Goal: Use online tool/utility: Utilize a website feature to perform a specific function

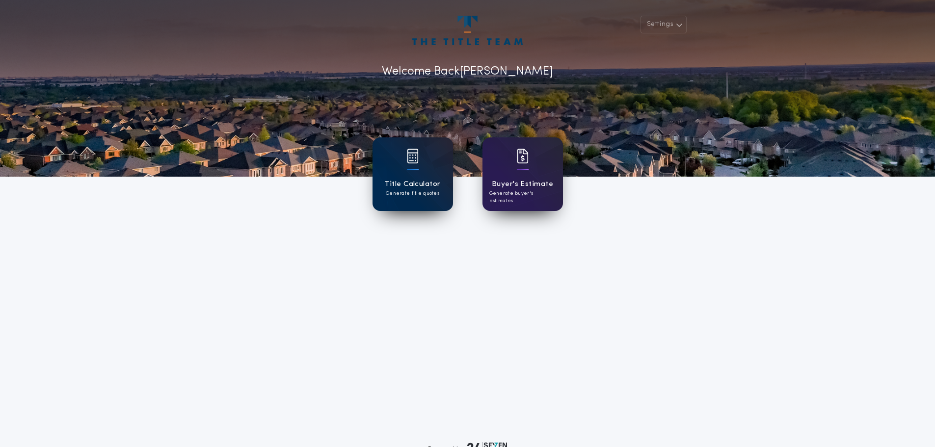
click at [411, 187] on h1 "Title Calculator" at bounding box center [412, 184] width 56 height 11
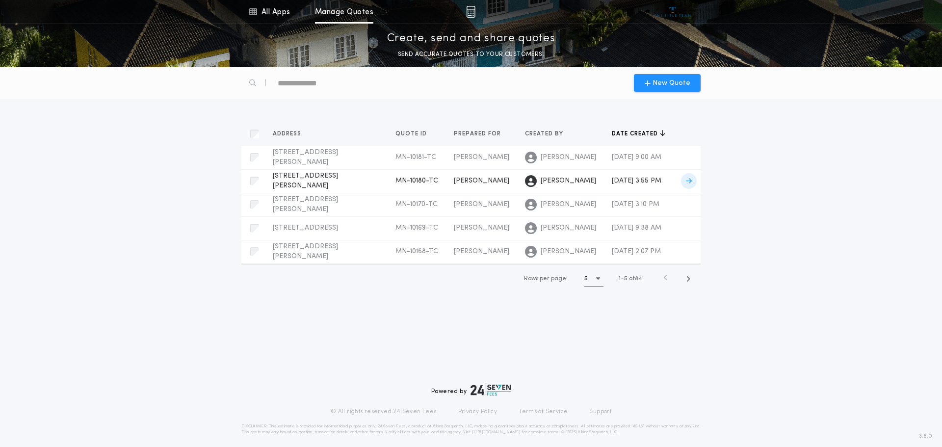
click at [454, 183] on span "[PERSON_NAME]" at bounding box center [481, 180] width 55 height 7
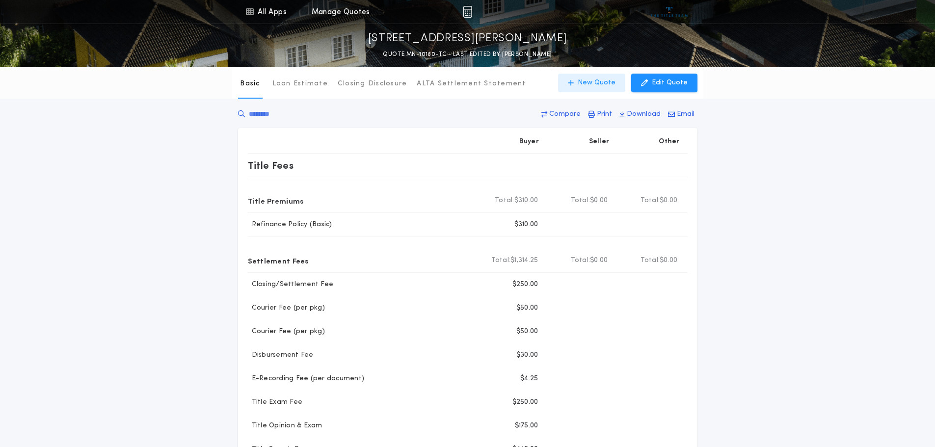
click at [603, 83] on p "New Quote" at bounding box center [596, 83] width 38 height 10
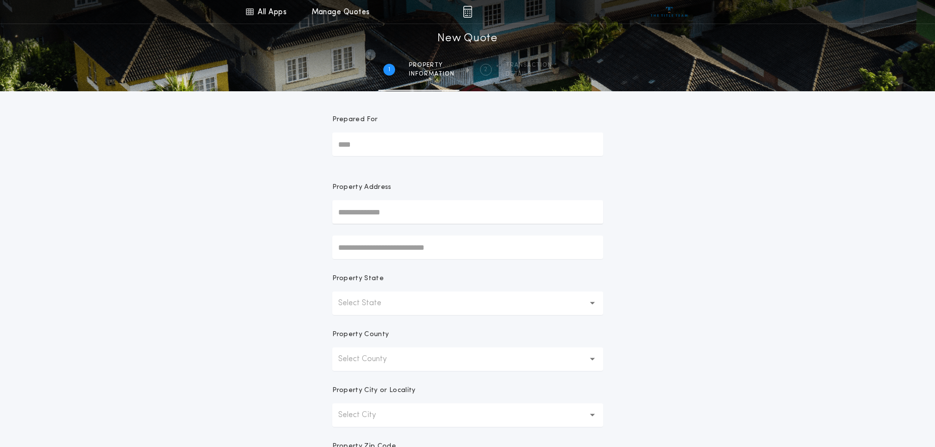
click at [471, 11] on img at bounding box center [467, 12] width 9 height 12
click at [466, 33] on h1 "New Quote" at bounding box center [467, 39] width 60 height 16
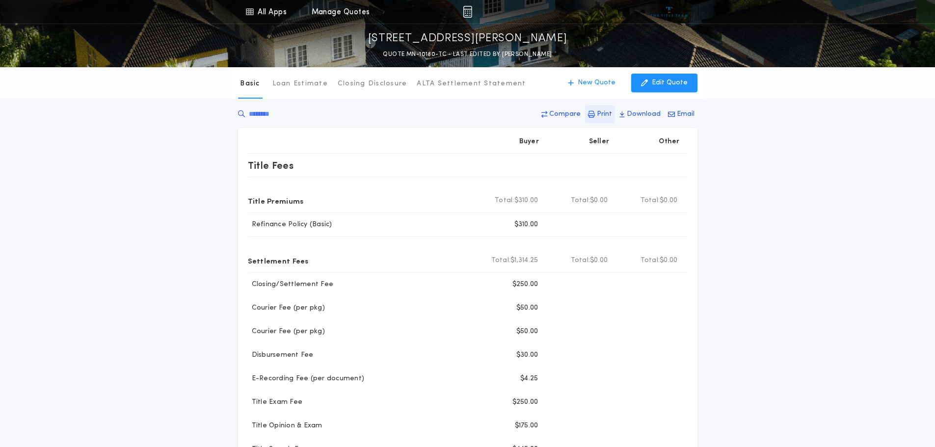
click at [600, 117] on p "Print" at bounding box center [604, 114] width 15 height 10
